Goal: Task Accomplishment & Management: Use online tool/utility

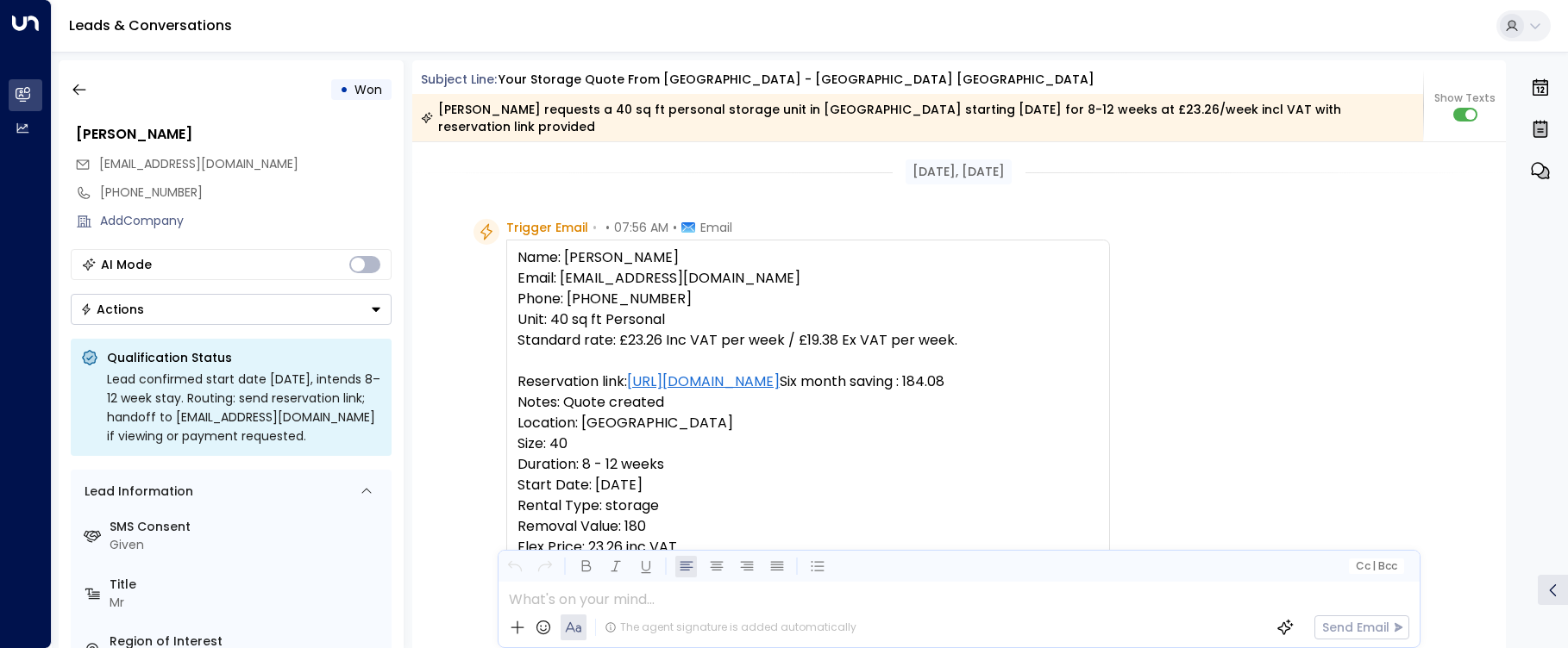
scroll to position [2548, 0]
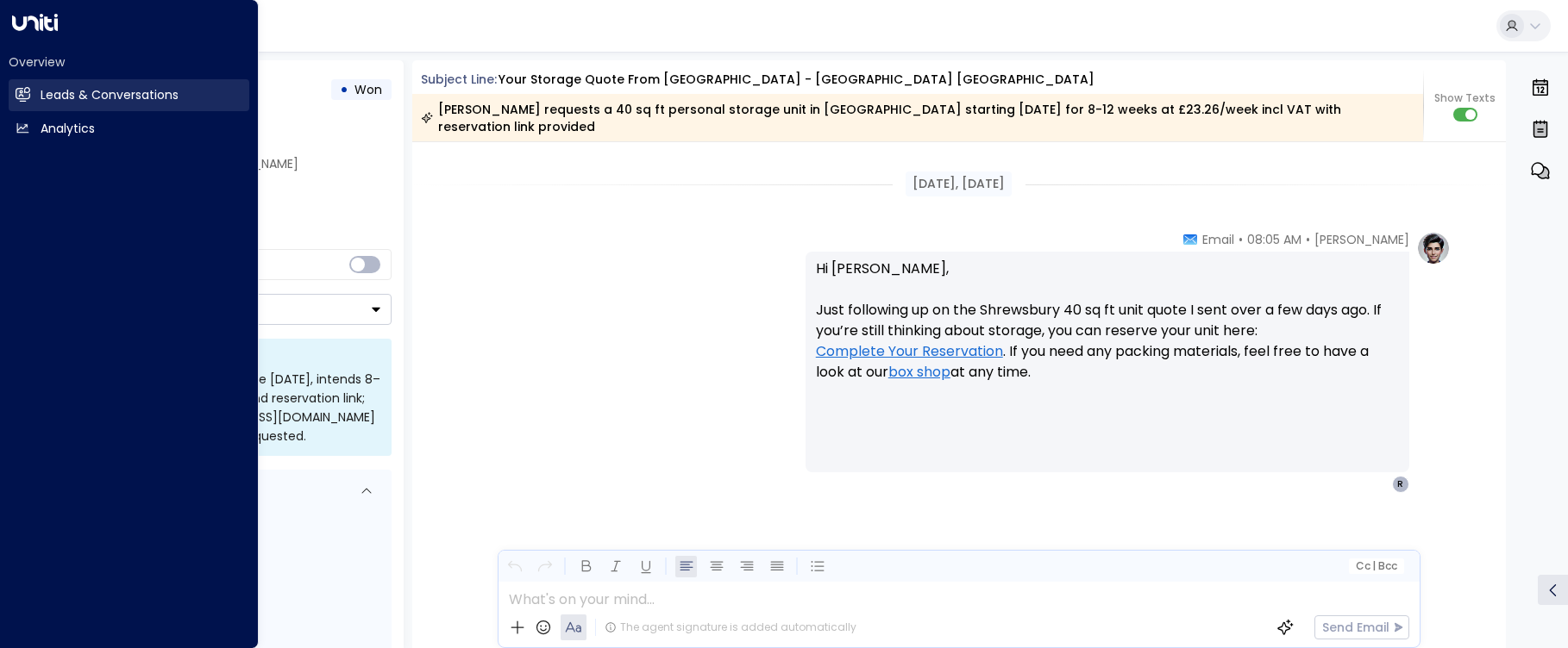
click at [20, 93] on icon at bounding box center [25, 94] width 12 height 15
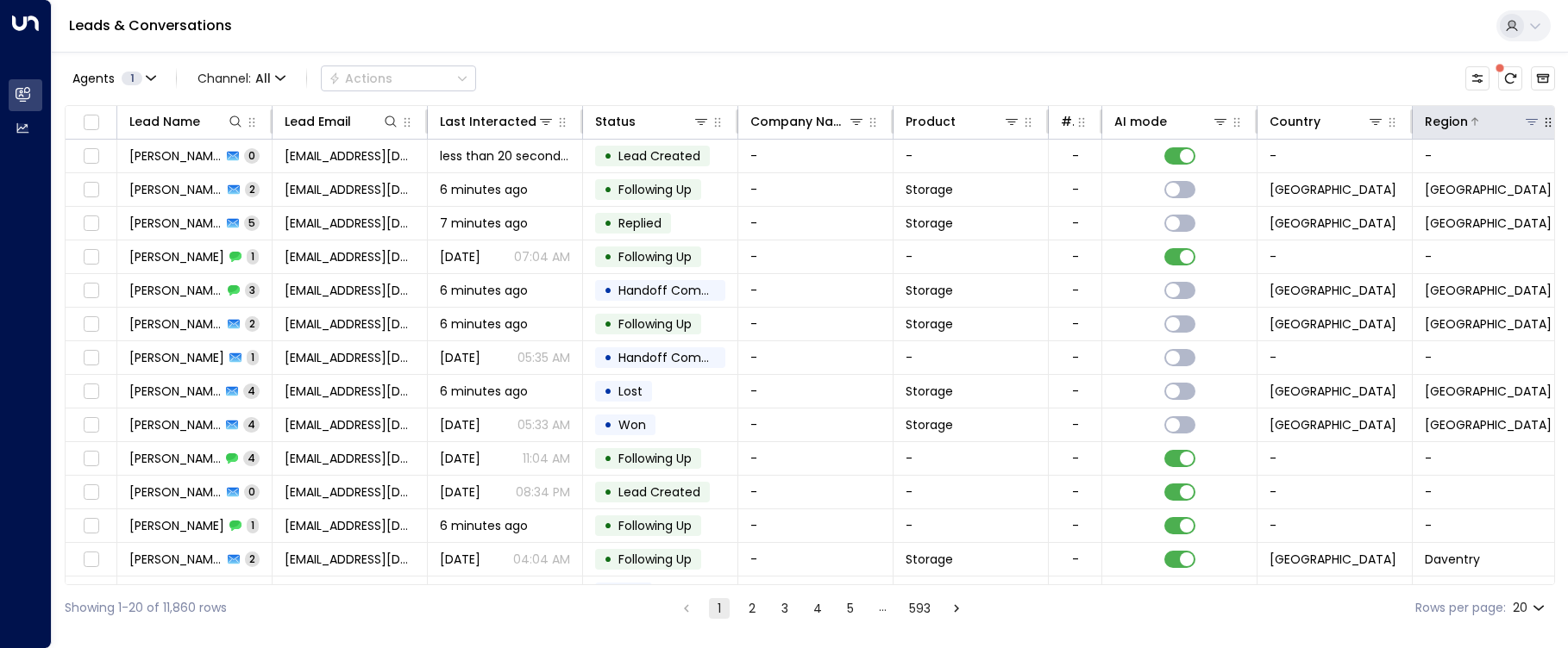
click at [1533, 121] on icon at bounding box center [1531, 121] width 14 height 14
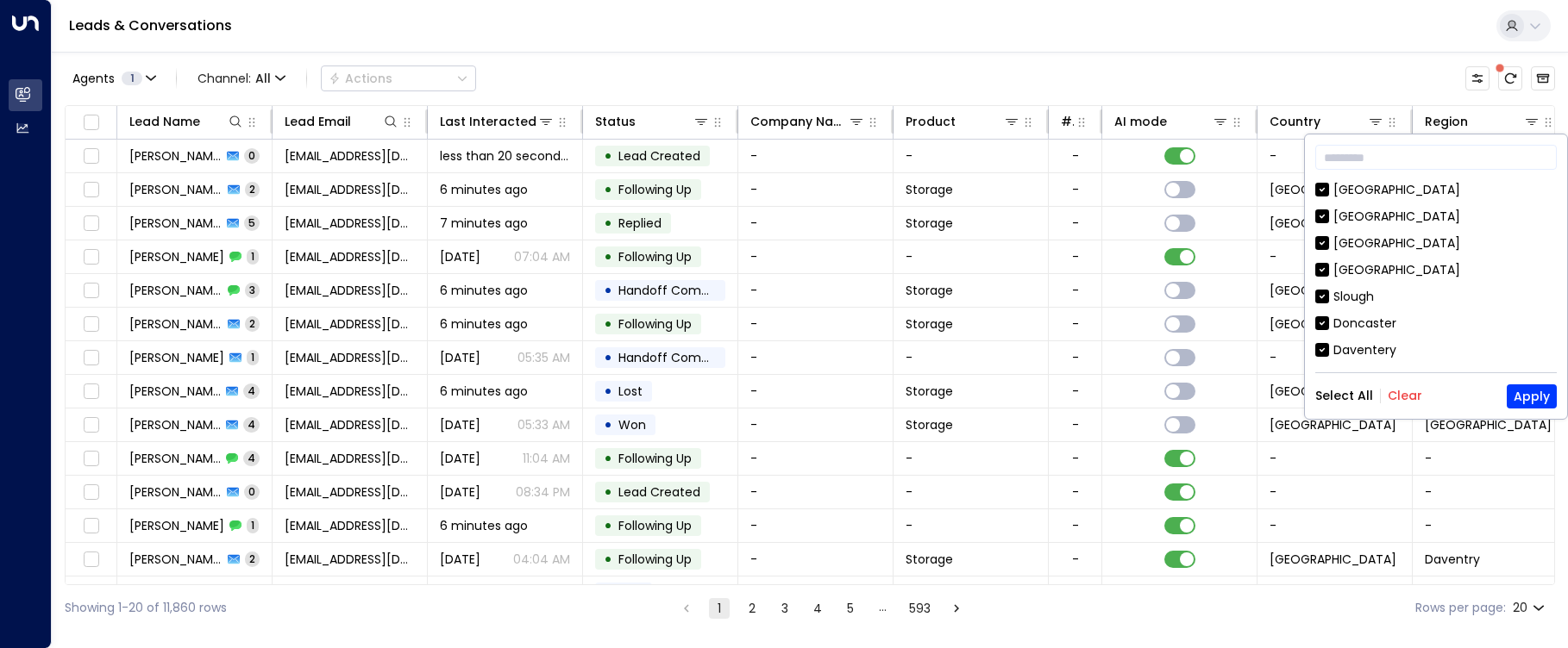
click at [1393, 396] on button "Clear" at bounding box center [1404, 396] width 35 height 14
click at [1357, 273] on div "[GEOGRAPHIC_DATA]" at bounding box center [1396, 270] width 127 height 18
click at [1536, 389] on button "Apply" at bounding box center [1531, 396] width 50 height 24
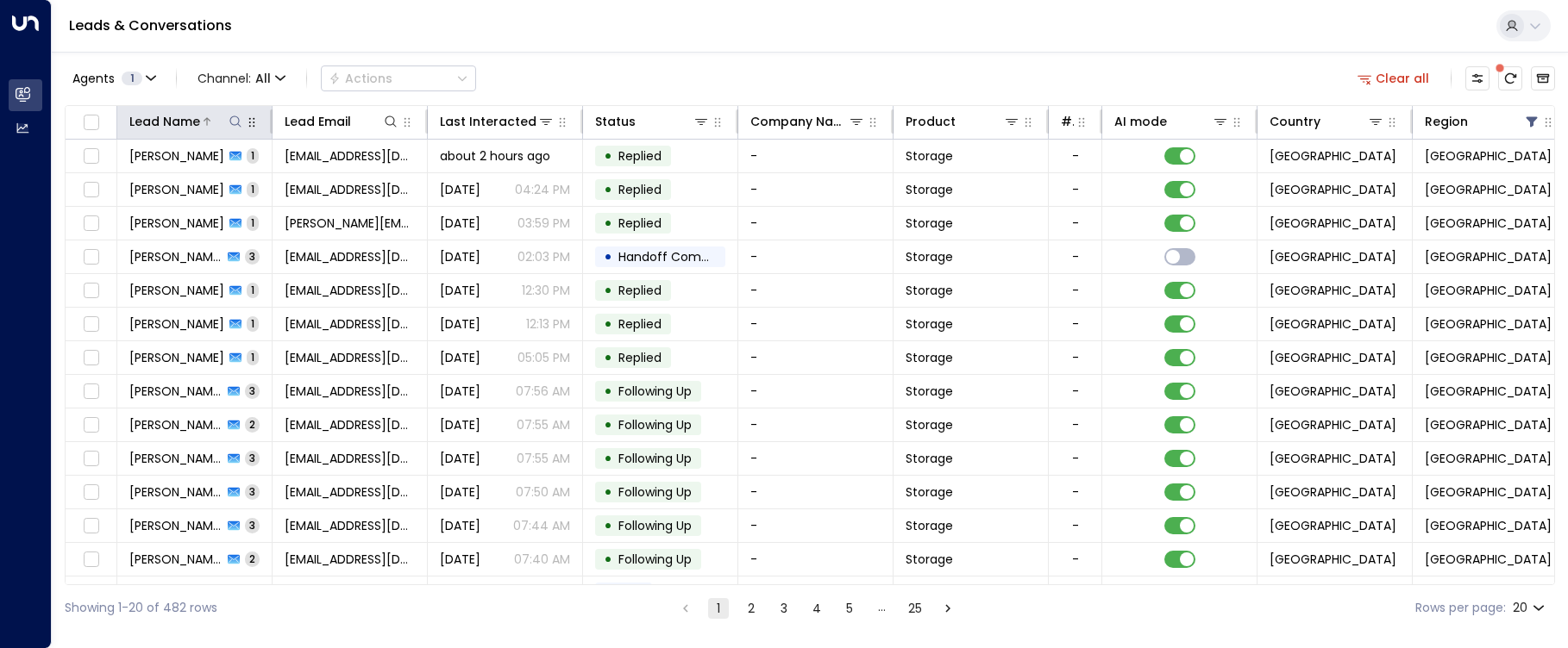
click at [231, 123] on icon at bounding box center [235, 121] width 12 height 12
click at [270, 188] on input "text" at bounding box center [235, 184] width 238 height 32
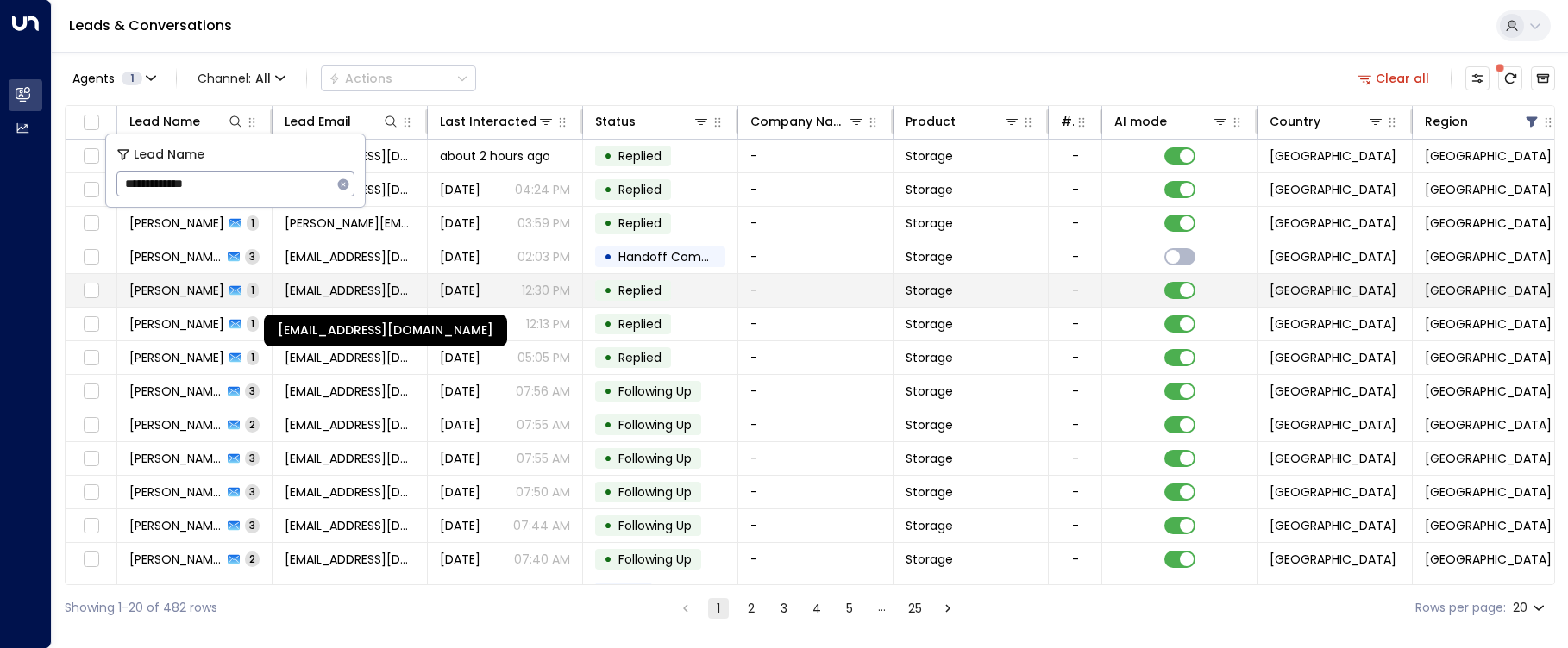
type input "**********"
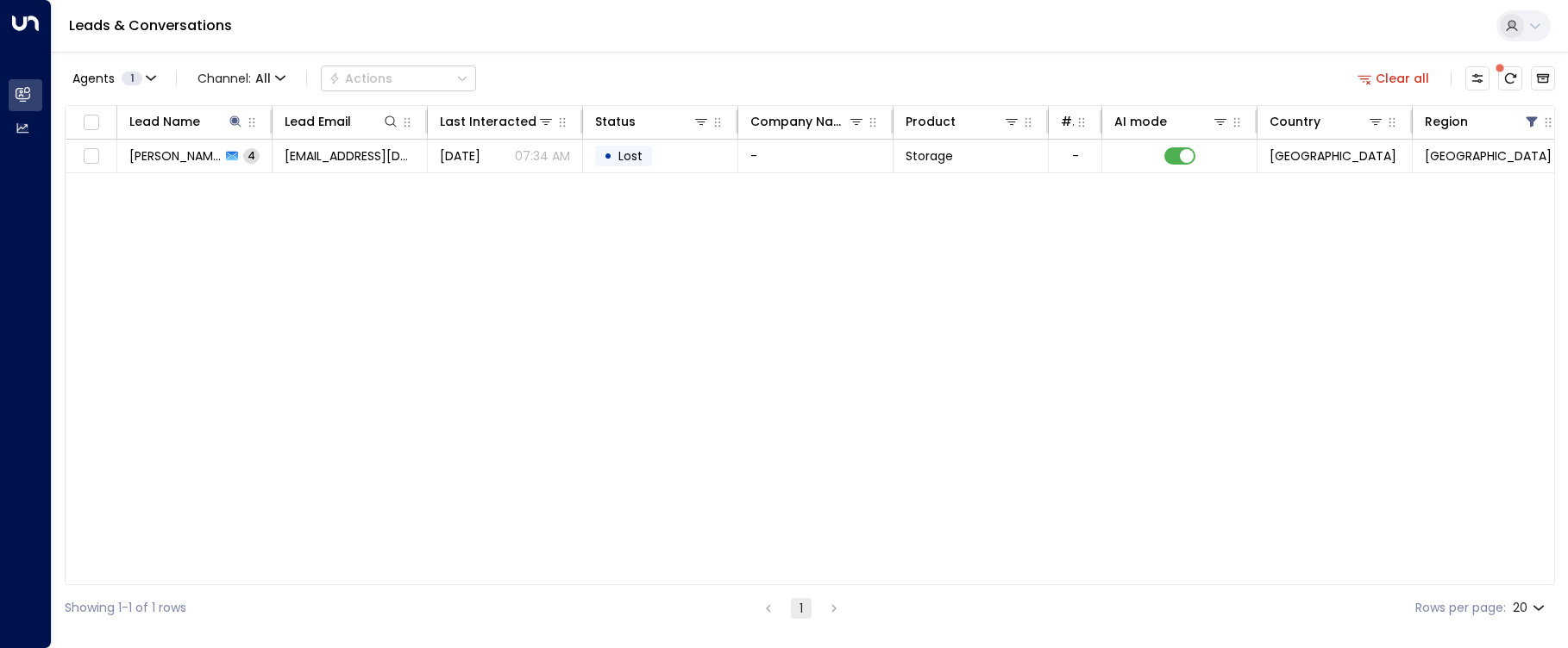
click at [511, 280] on div "Lead Name Lead Email Last Interacted Status Company Name Product # of people AI…" at bounding box center [809, 345] width 1490 height 480
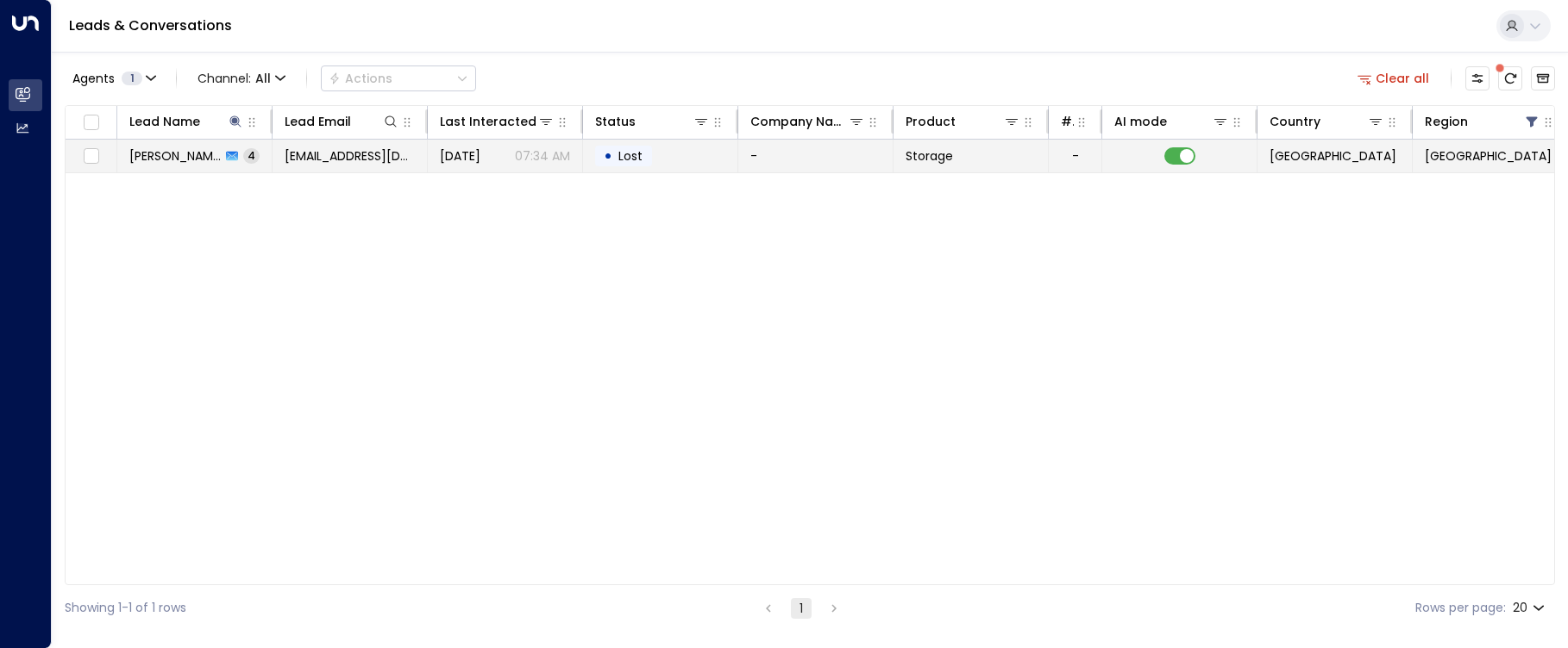
click at [480, 150] on span "[DATE]" at bounding box center [460, 156] width 41 height 17
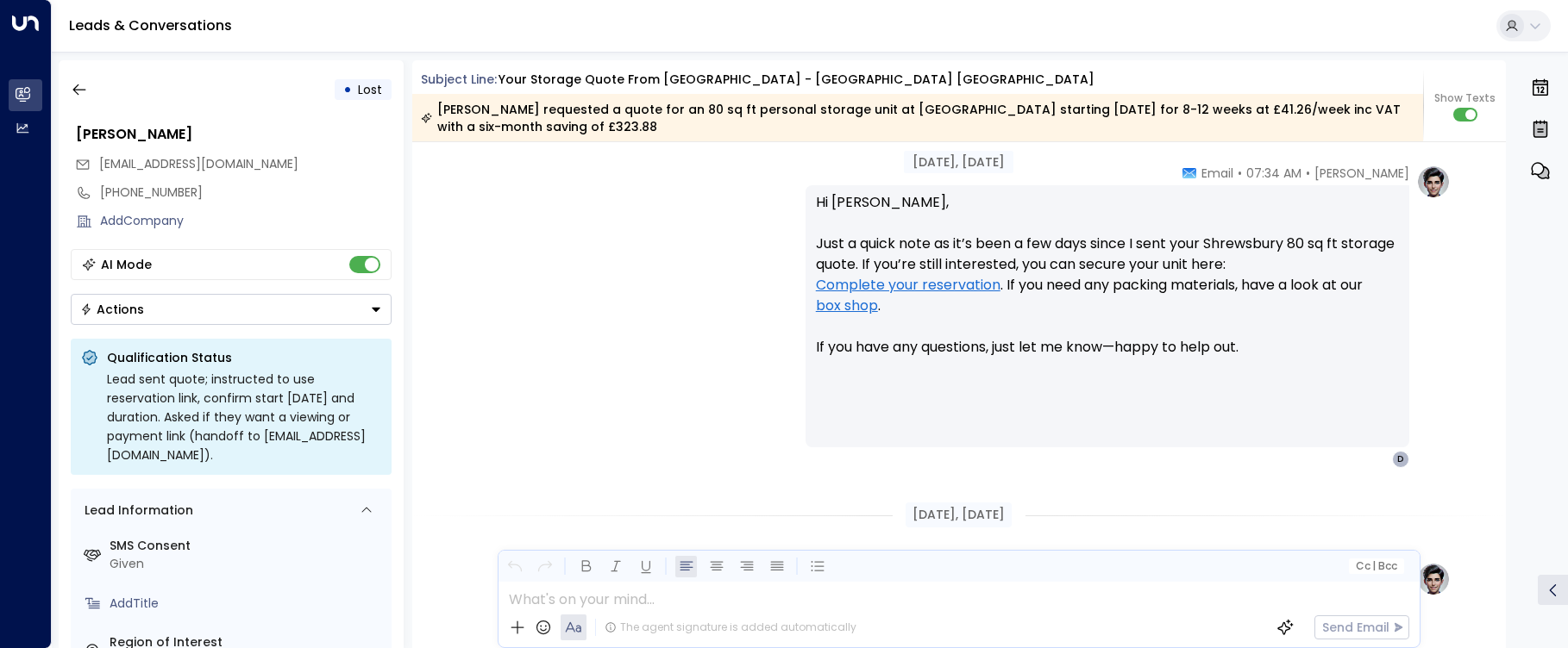
scroll to position [2223, 0]
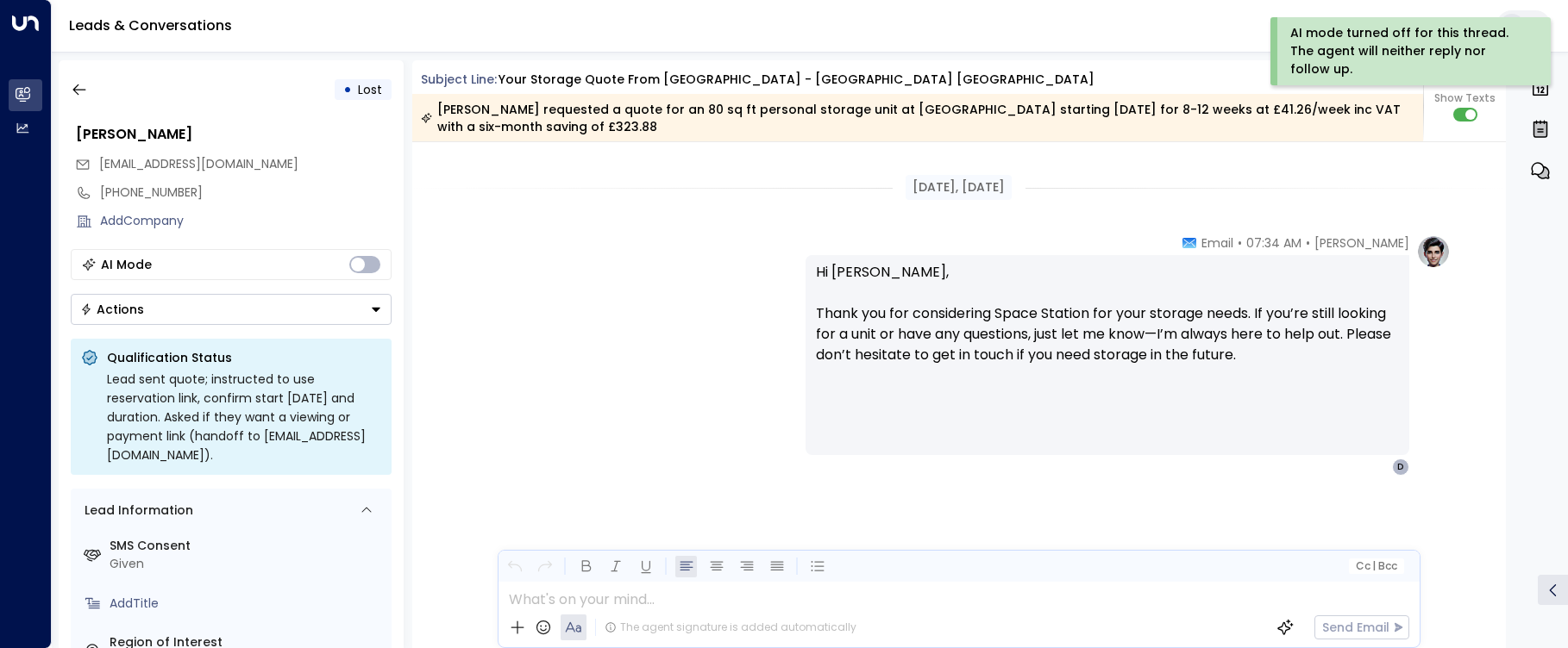
click at [372, 312] on icon "Button group with a nested menu" at bounding box center [376, 309] width 12 height 12
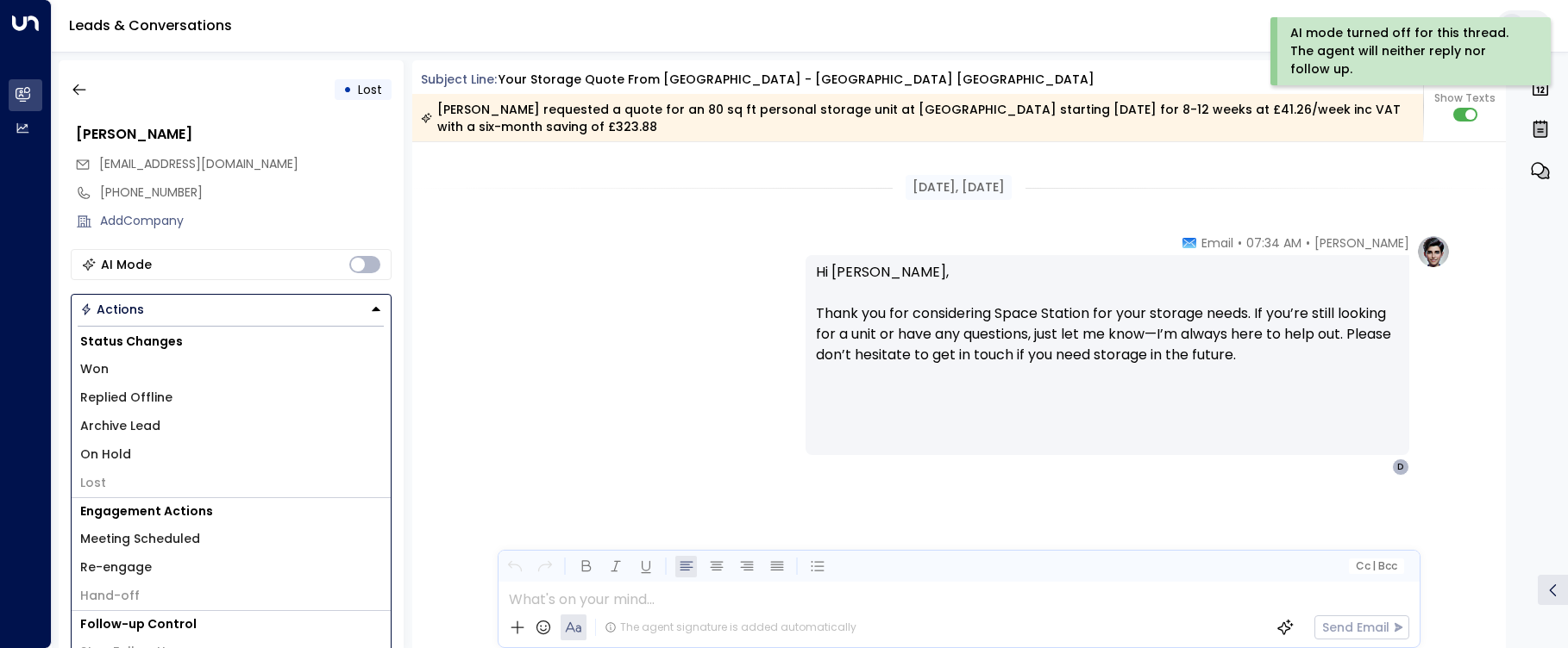
click at [614, 418] on div "[PERSON_NAME] • 07:34 AM • Email Hi [PERSON_NAME], Thank you for considering Sp…" at bounding box center [959, 354] width 983 height 241
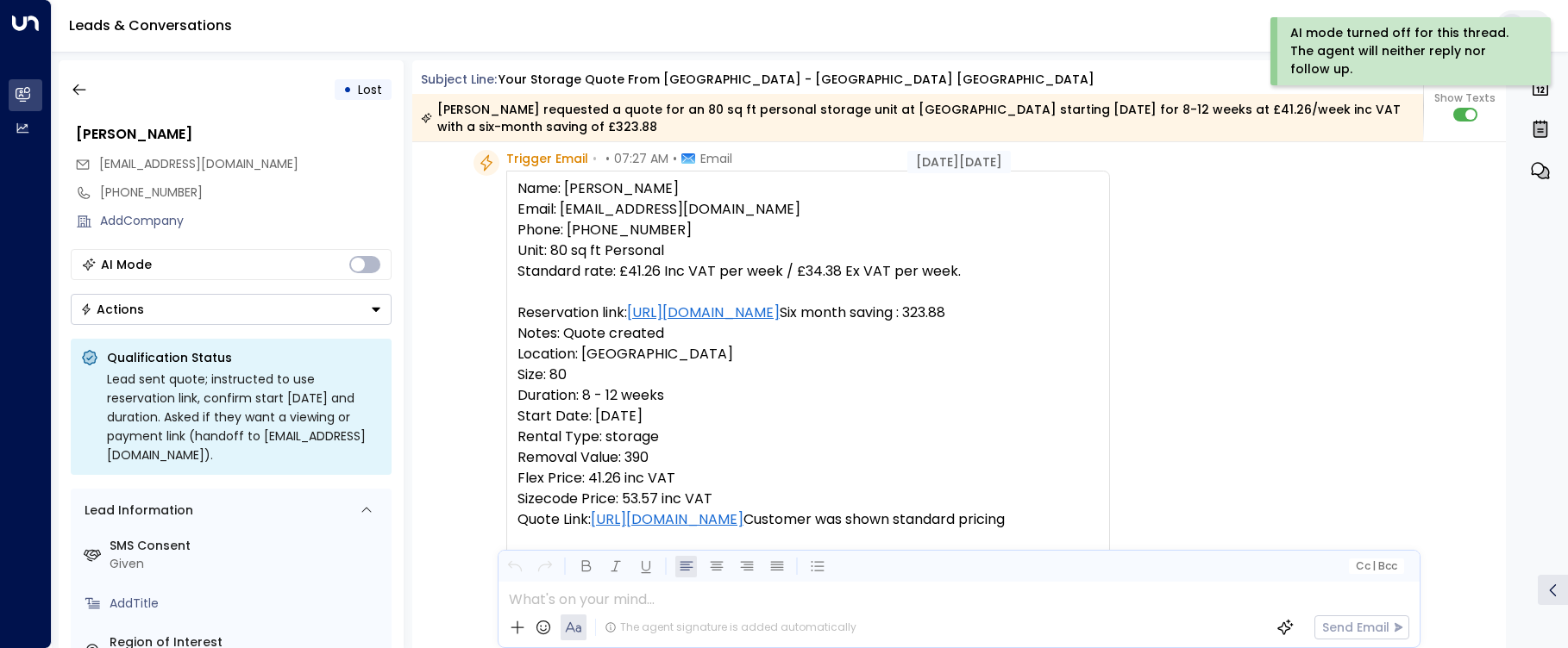
scroll to position [0, 0]
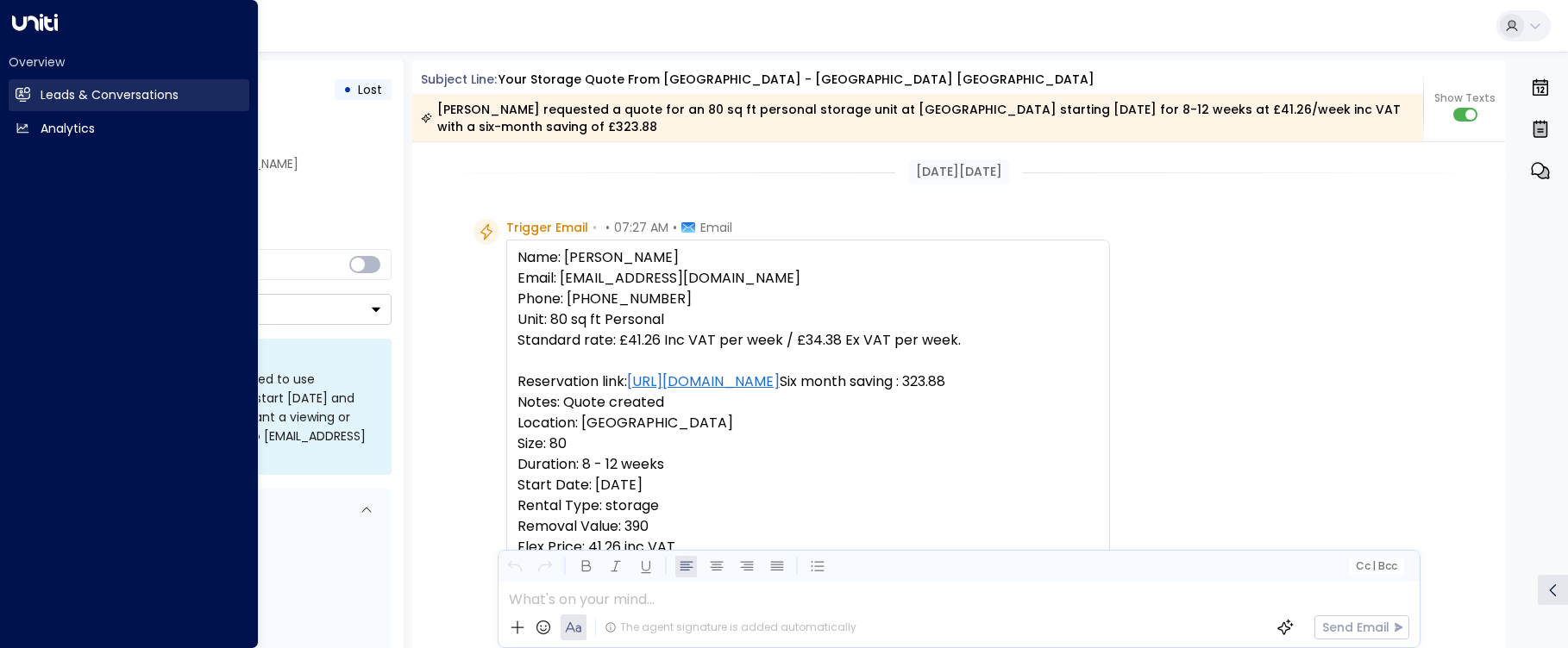
click at [22, 99] on icon at bounding box center [23, 94] width 14 height 11
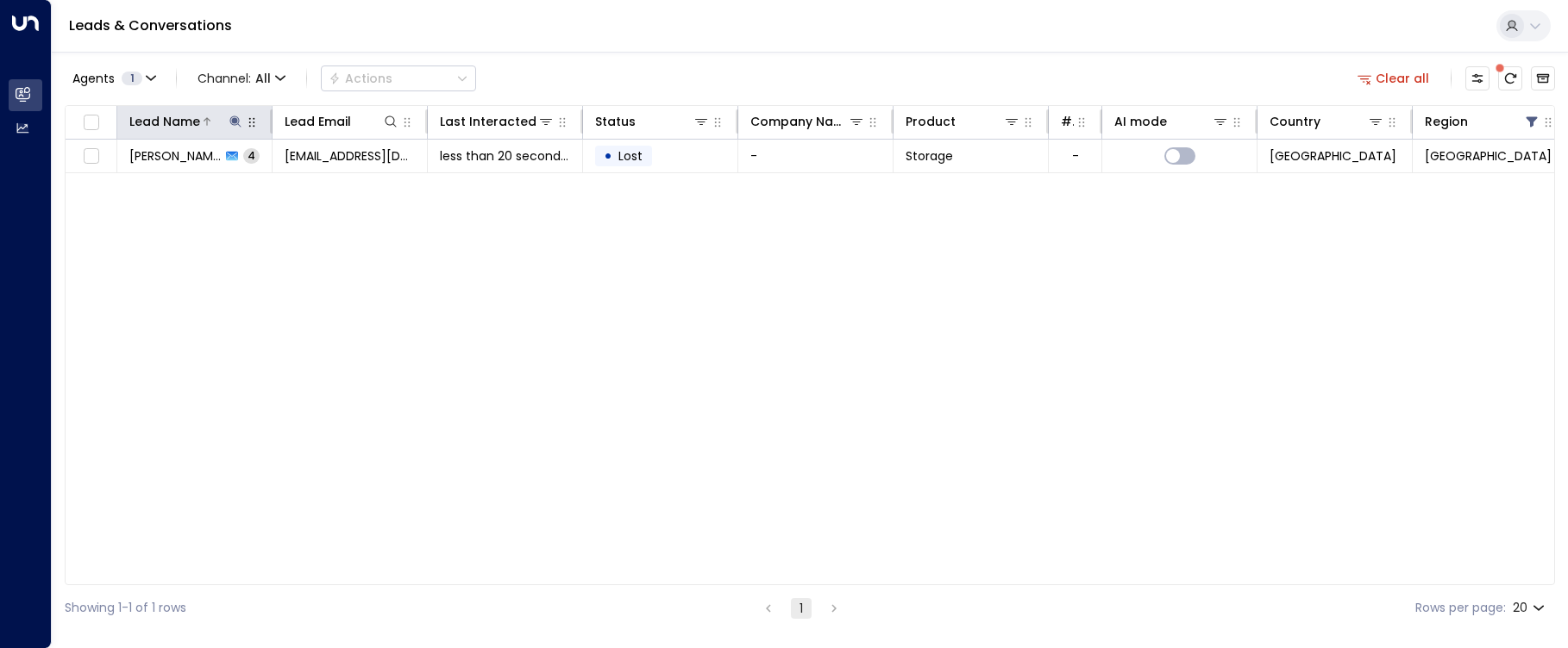
click at [235, 124] on icon at bounding box center [235, 121] width 14 height 14
click at [344, 186] on icon "button" at bounding box center [344, 184] width 12 height 12
click at [222, 354] on div "Lead Name Lead Email Last Interacted Status Company Name Product # of people AI…" at bounding box center [809, 345] width 1490 height 480
